Goal: Navigation & Orientation: Find specific page/section

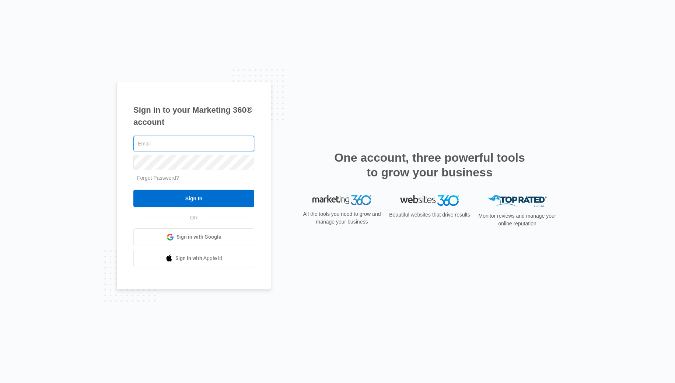
click at [206, 139] on input "text" at bounding box center [193, 143] width 121 height 15
type input "[PERSON_NAME][EMAIL_ADDRESS][PERSON_NAME][DOMAIN_NAME]"
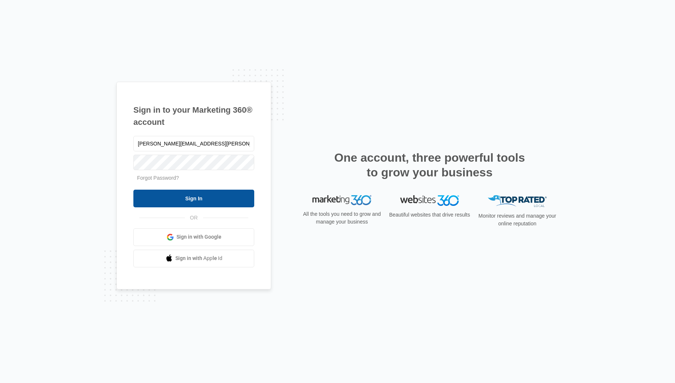
click at [197, 198] on input "Sign In" at bounding box center [193, 199] width 121 height 18
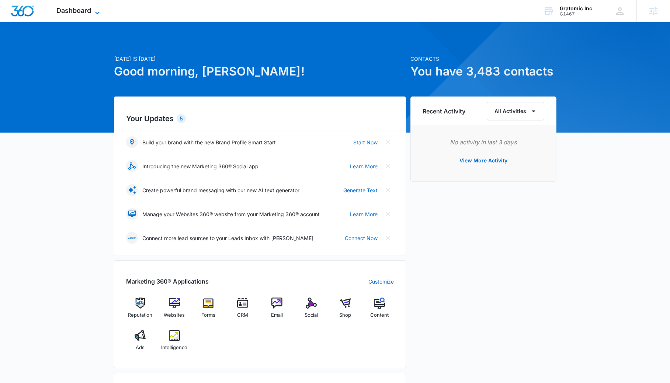
click at [94, 13] on icon at bounding box center [97, 12] width 9 height 9
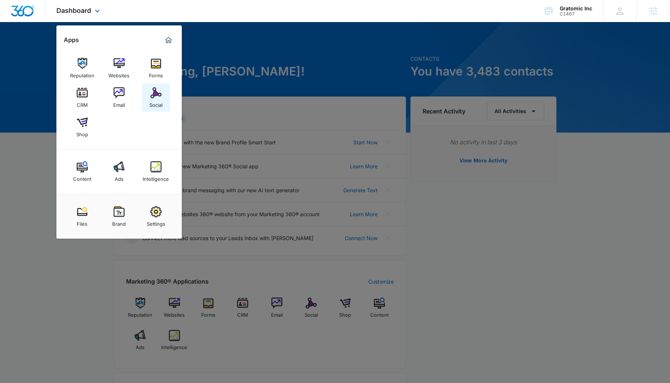
click at [156, 93] on img at bounding box center [155, 92] width 11 height 11
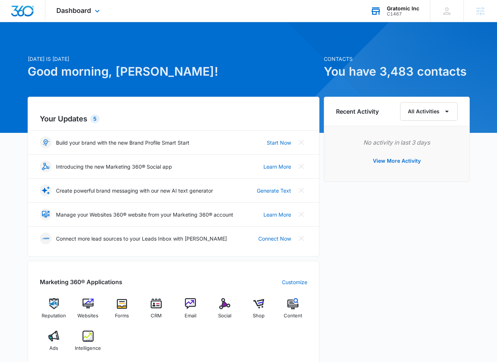
click at [403, 13] on div "C1467" at bounding box center [403, 13] width 32 height 5
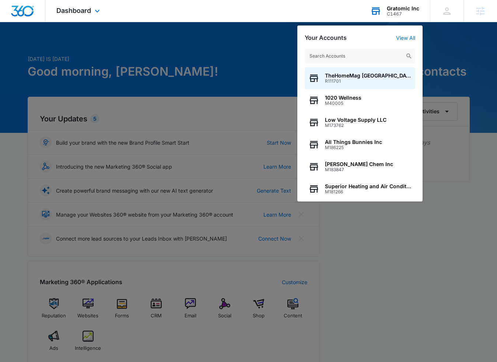
click at [347, 56] on input "text" at bounding box center [360, 56] width 111 height 15
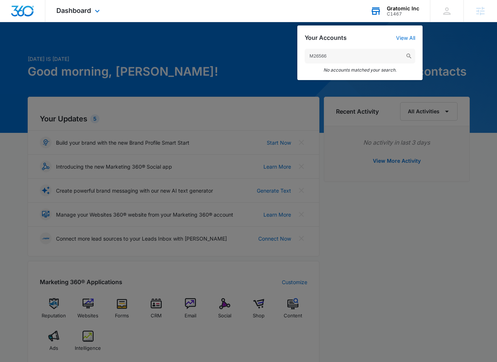
click at [327, 55] on input "M26566" at bounding box center [360, 56] width 111 height 15
type input "M26566"
click at [24, 11] on img "Dashboard" at bounding box center [23, 11] width 24 height 11
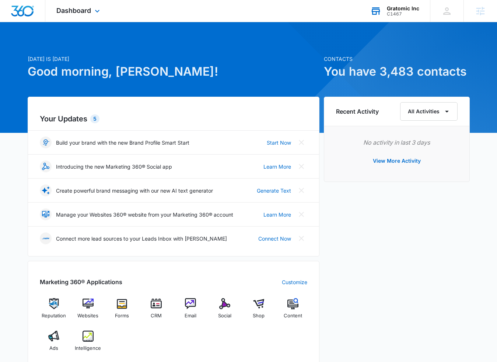
click at [402, 11] on div "C1467" at bounding box center [403, 13] width 32 height 5
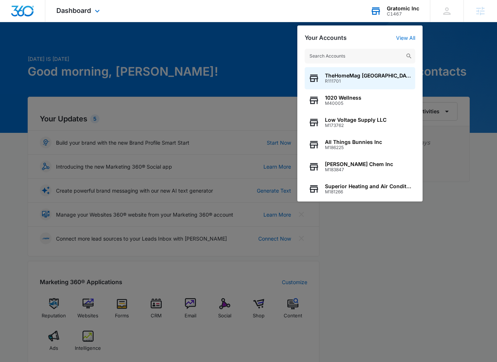
click at [346, 49] on input "text" at bounding box center [360, 56] width 111 height 15
click at [343, 56] on input "text" at bounding box center [360, 56] width 111 height 15
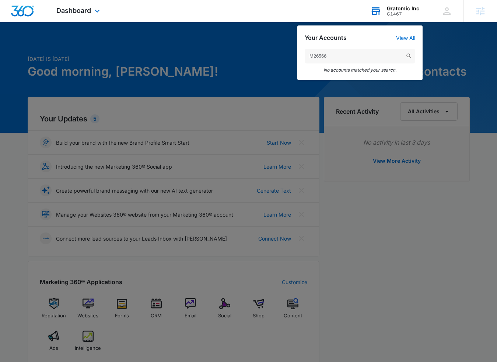
click at [310, 56] on input "M26566" at bounding box center [360, 56] width 111 height 15
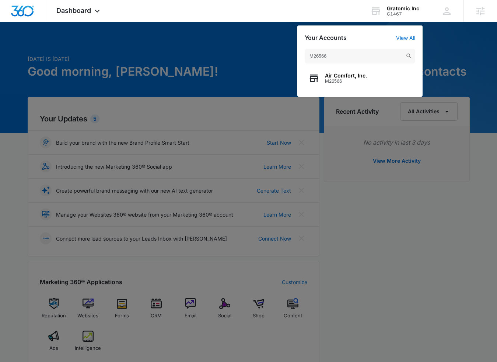
type input "M26566"
click at [354, 75] on span "Air Comfort, Inc." at bounding box center [346, 76] width 42 height 6
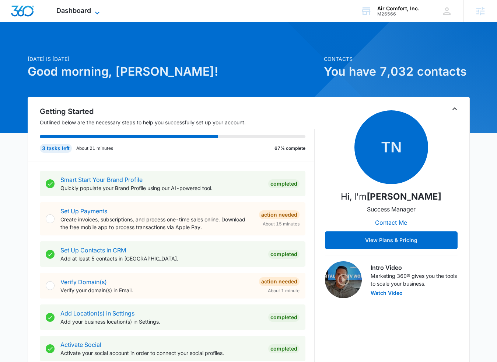
click at [87, 10] on span "Dashboard" at bounding box center [73, 11] width 35 height 8
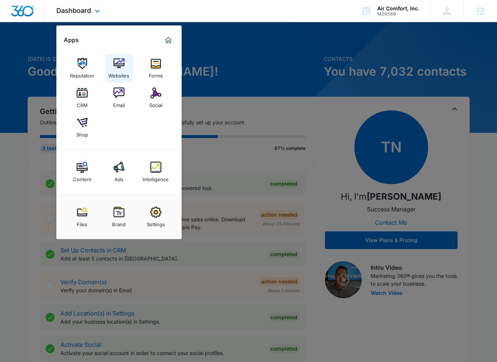
click at [122, 63] on img at bounding box center [119, 63] width 11 height 11
